Goal: Navigation & Orientation: Go to known website

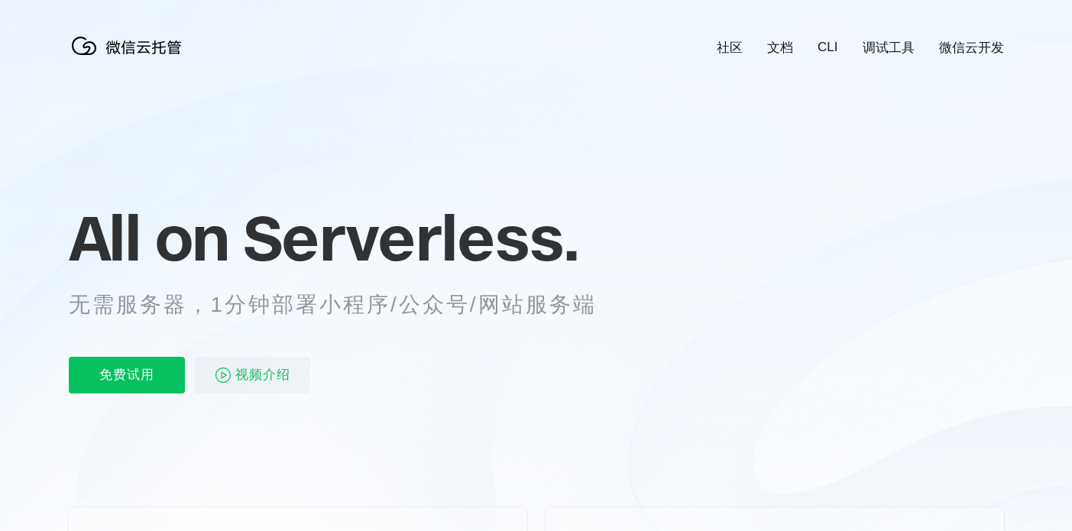
scroll to position [0, 2717]
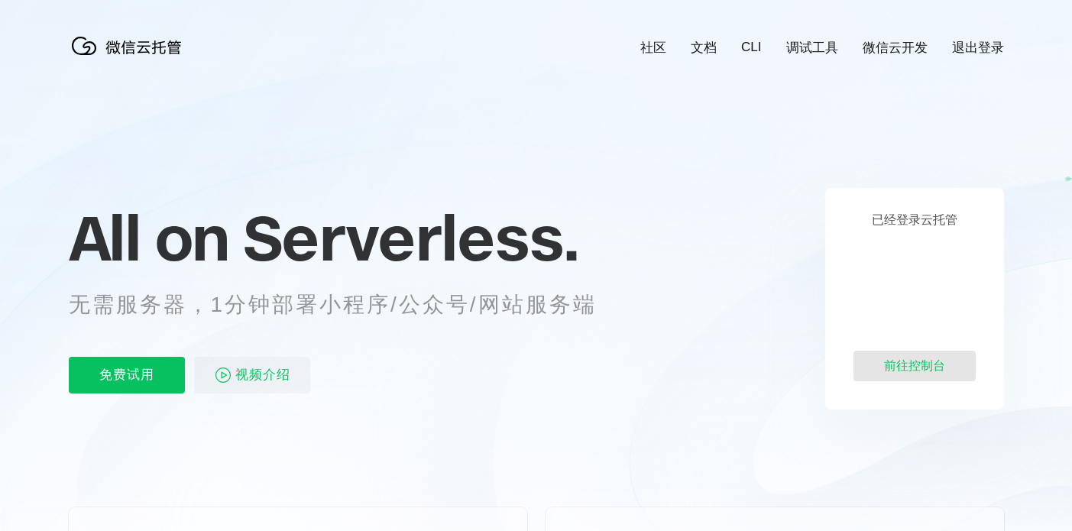
click at [917, 368] on div "前往控制台" at bounding box center [915, 366] width 122 height 31
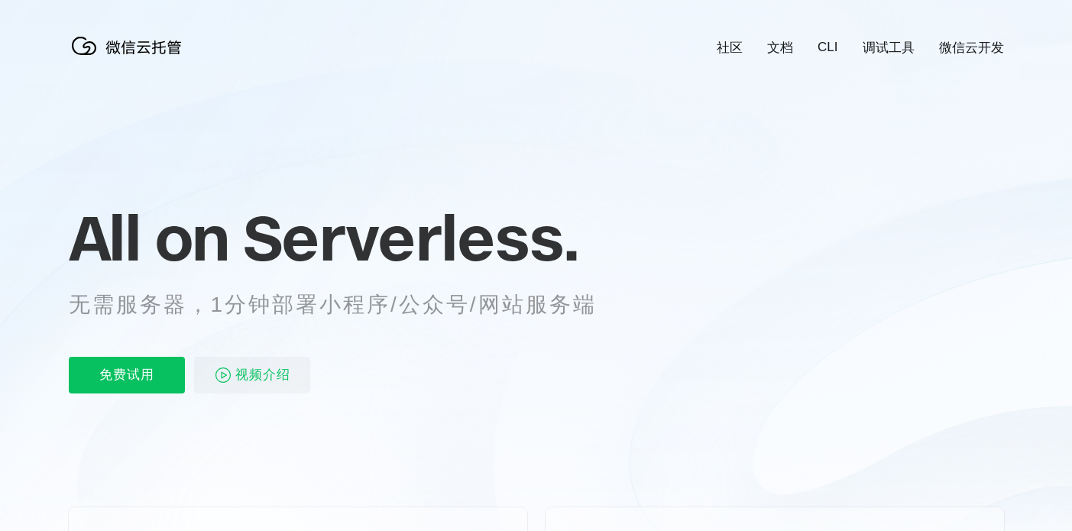
scroll to position [0, 2717]
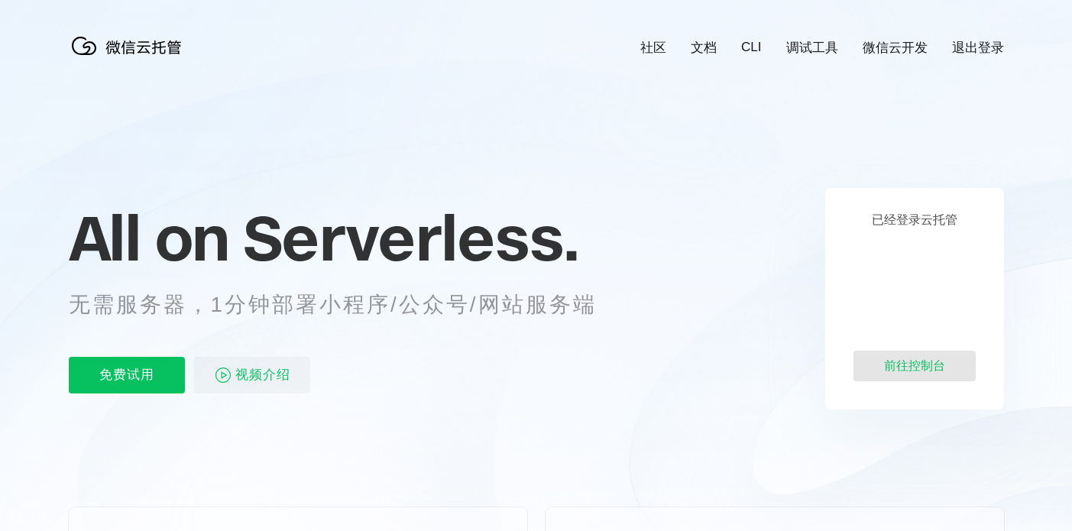
click at [925, 365] on div "前往控制台" at bounding box center [915, 366] width 122 height 31
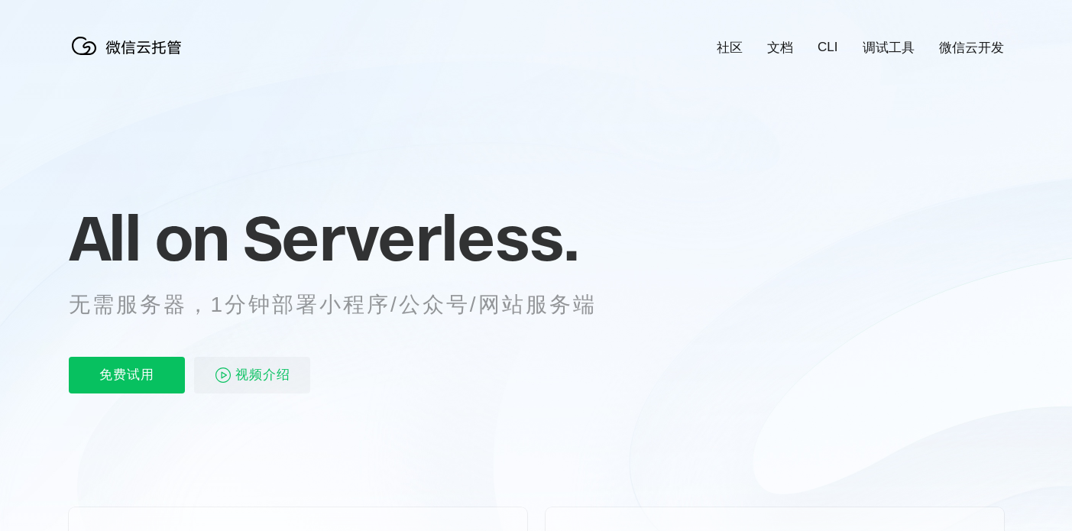
scroll to position [0, 2717]
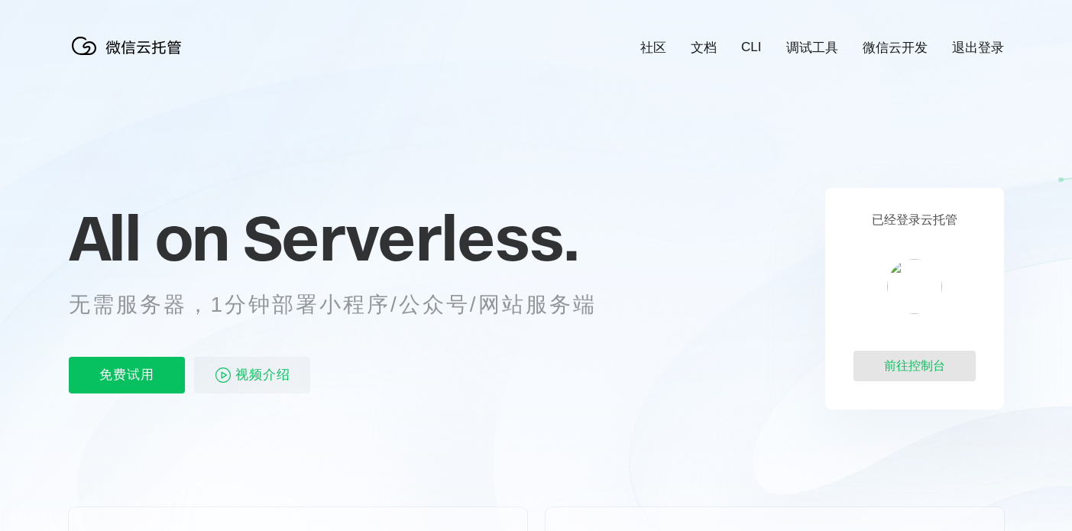
click at [912, 366] on div "前往控制台" at bounding box center [915, 366] width 122 height 31
click at [915, 371] on div "前往控制台" at bounding box center [915, 366] width 122 height 31
click at [911, 367] on div "前往控制台" at bounding box center [915, 366] width 122 height 31
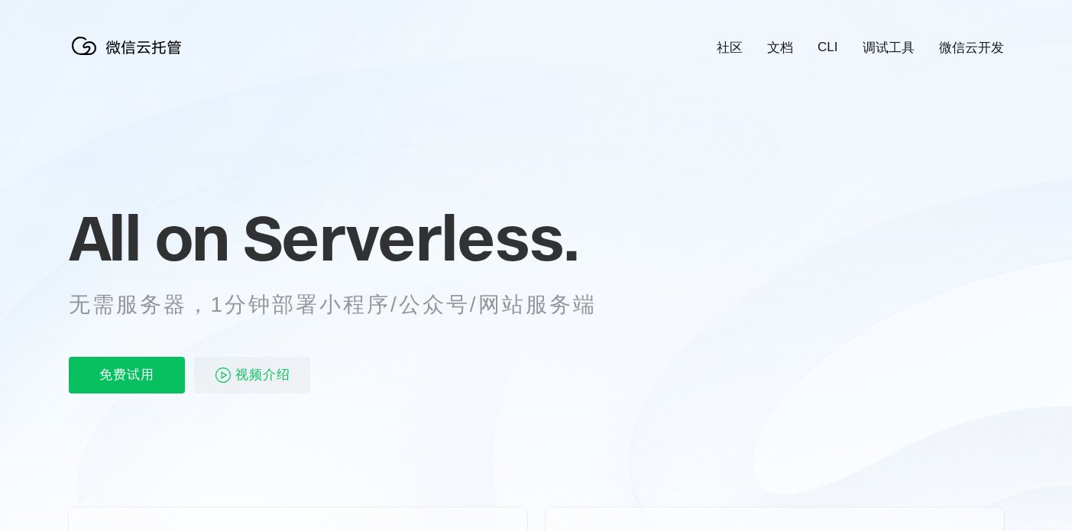
scroll to position [0, 2717]
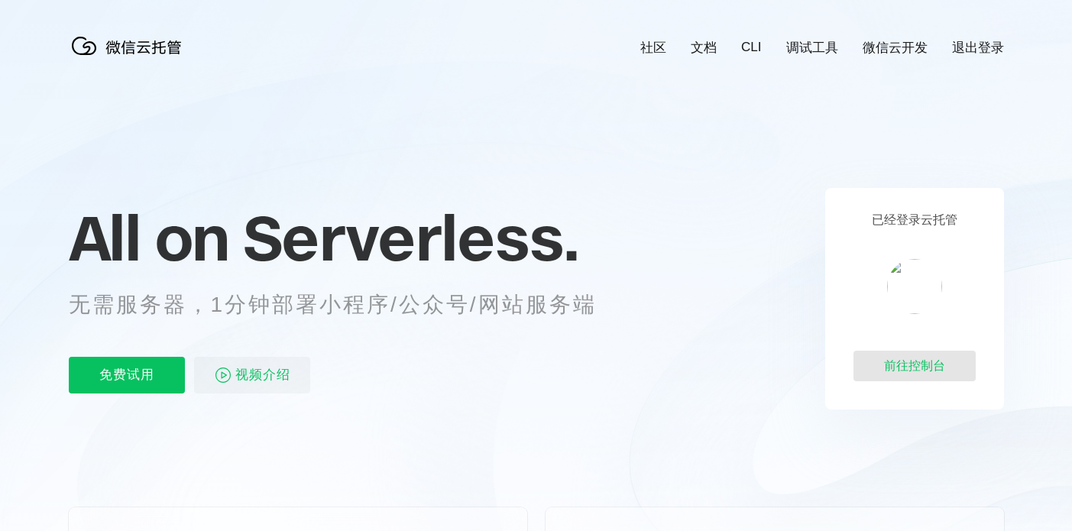
click at [918, 367] on div "前往控制台" at bounding box center [915, 366] width 122 height 31
